Goal: Transaction & Acquisition: Obtain resource

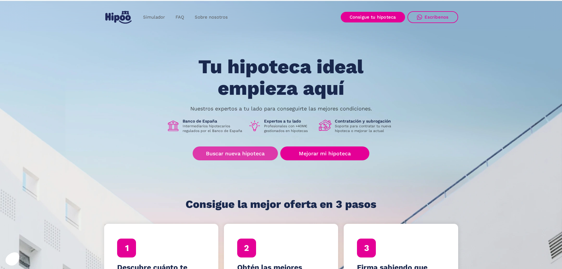
click at [255, 154] on link "Buscar nueva hipoteca" at bounding box center [235, 153] width 85 height 14
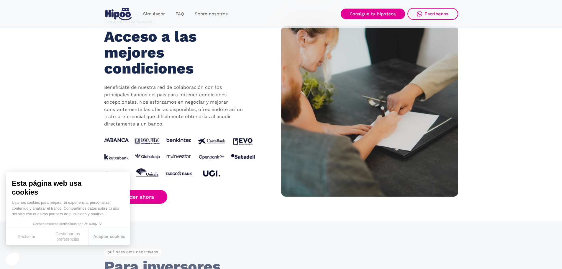
scroll to position [501, 0]
